Goal: Book appointment/travel/reservation

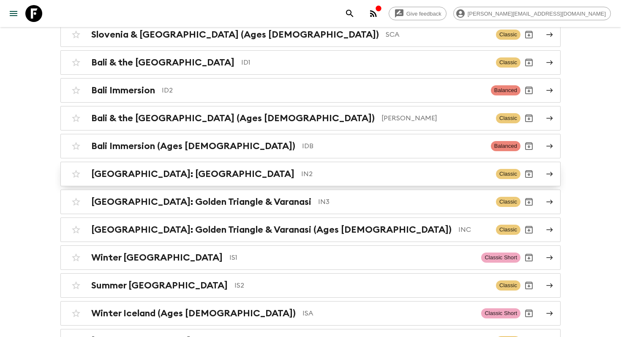
click at [243, 176] on div "South India: Kerala IN2 Classic" at bounding box center [294, 174] width 453 height 17
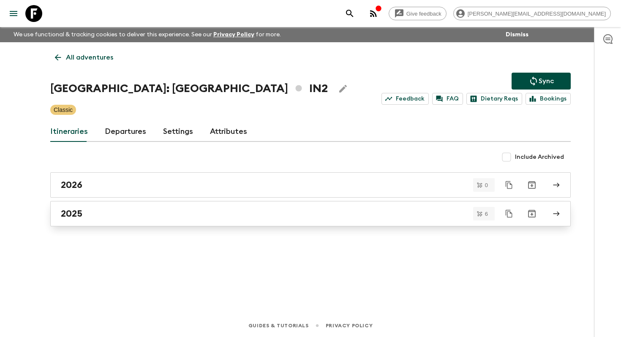
click at [93, 209] on div "2025" at bounding box center [302, 213] width 483 height 11
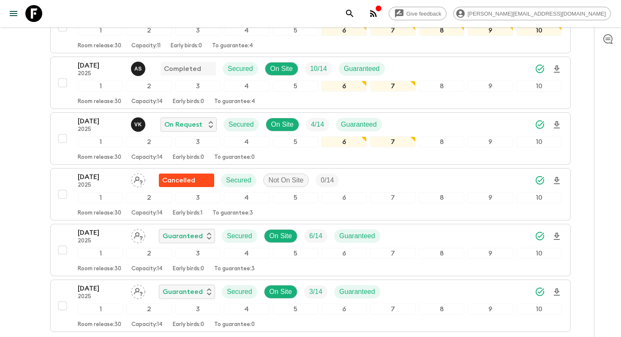
scroll to position [199, 0]
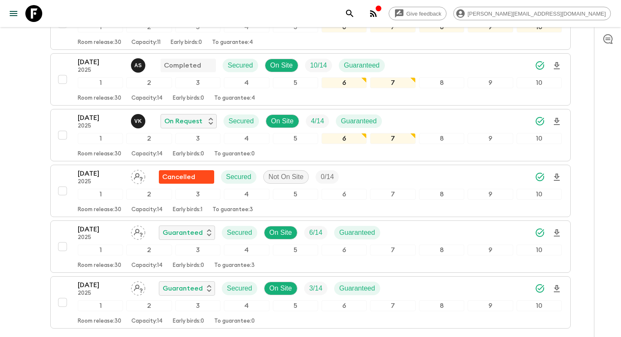
click at [29, 16] on icon at bounding box center [33, 13] width 17 height 17
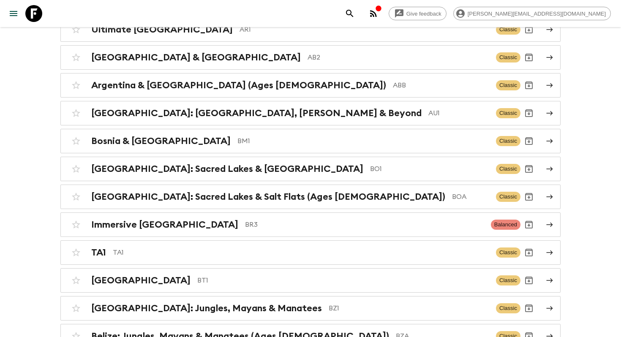
scroll to position [782, 0]
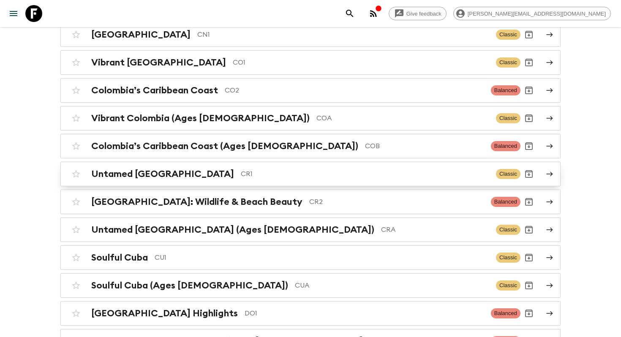
click at [114, 168] on h2 "Untamed Costa Rica" at bounding box center [162, 173] width 143 height 11
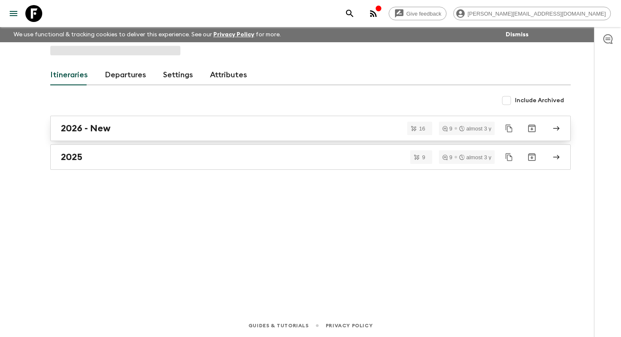
click at [111, 128] on div "2026 - New" at bounding box center [302, 128] width 483 height 11
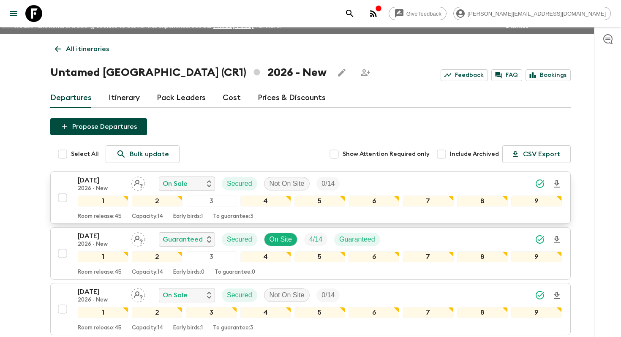
scroll to position [10, 0]
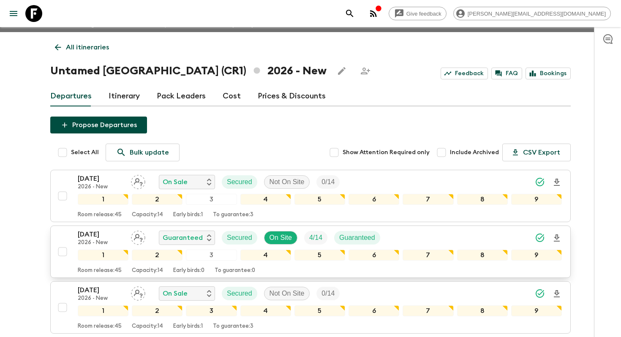
click at [103, 232] on p "[DATE]" at bounding box center [101, 234] width 46 height 10
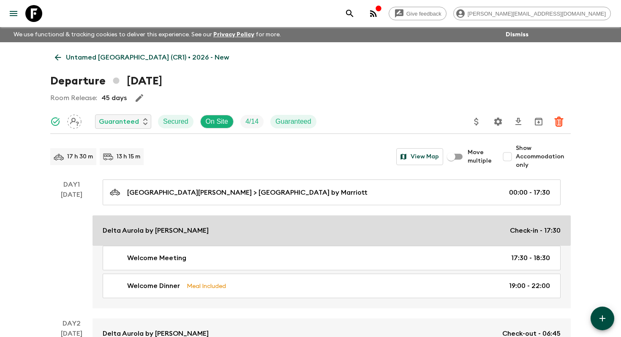
click at [137, 230] on p "Delta Aurola by [PERSON_NAME]" at bounding box center [156, 230] width 106 height 10
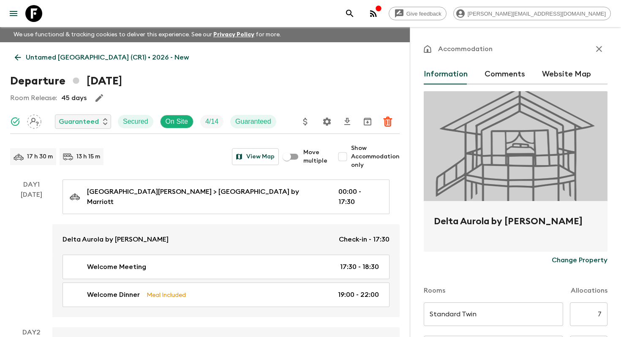
click at [491, 227] on h2 "Delta Aurola by [PERSON_NAME]" at bounding box center [515, 228] width 163 height 27
copy form "Delta Aurola by Marriott Change Property"
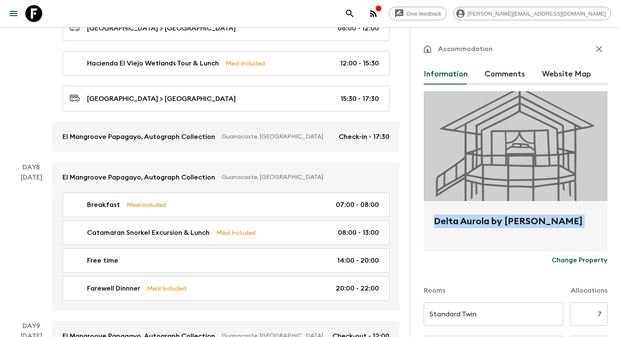
scroll to position [1391, 0]
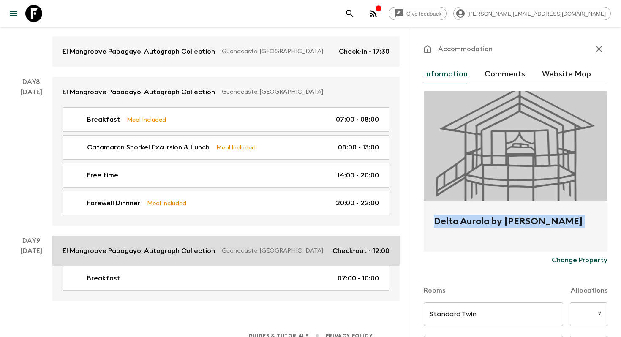
click at [141, 246] on p "El Mangroove Papagayo, Autograph Collection" at bounding box center [138, 251] width 152 height 10
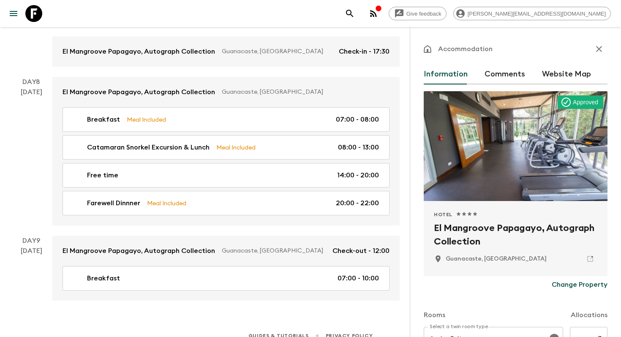
click at [467, 233] on h2 "El Mangroove Papagayo, Autograph Collection" at bounding box center [515, 234] width 163 height 27
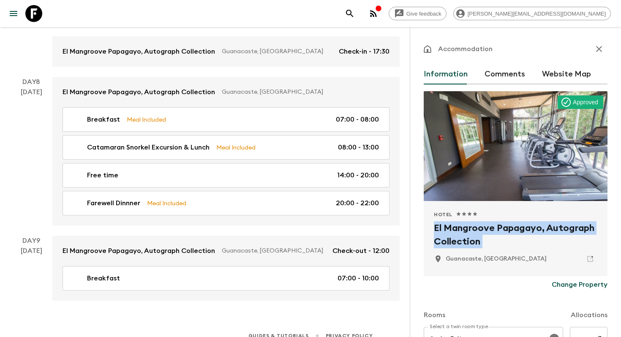
click at [467, 233] on h2 "El Mangroove Papagayo, Autograph Collection" at bounding box center [515, 234] width 163 height 27
copy div "El Mangroove Papagayo, Autograph Collection"
